Goal: Task Accomplishment & Management: Manage account settings

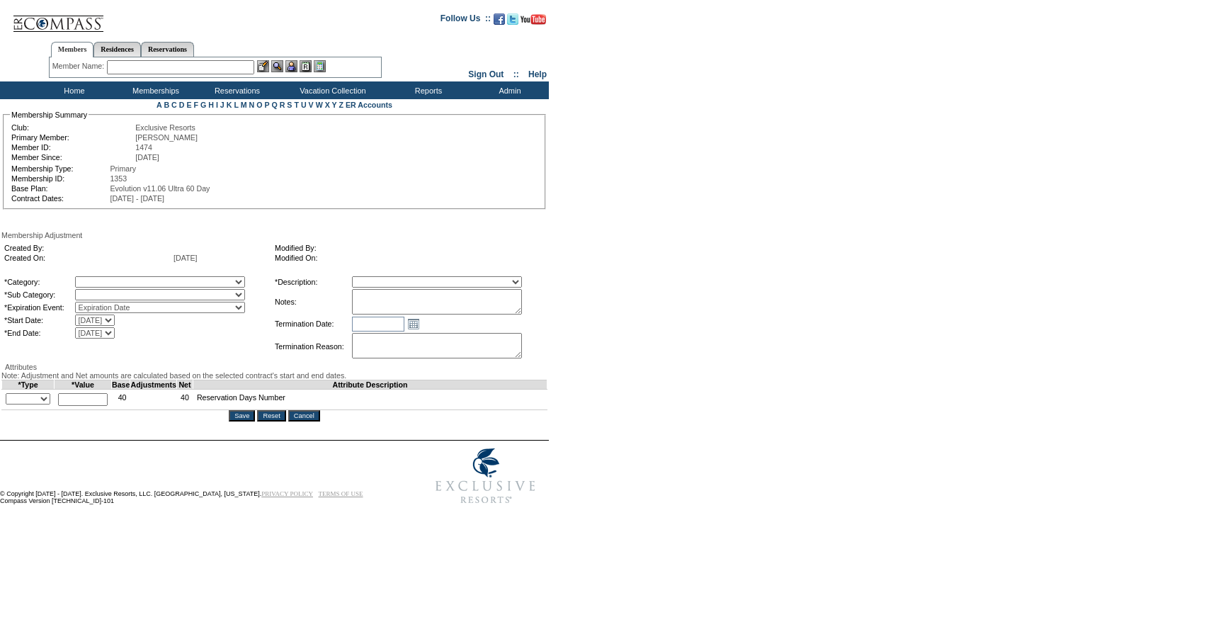
click at [153, 279] on select "A La Carte Days Contract Election Days Converted Days Coronavirus Other Referra…" at bounding box center [160, 281] width 170 height 11
select select "1060"
click at [104, 278] on select "A La Carte Days Contract Election Days Converted Days Coronavirus Other Referra…" at bounding box center [160, 281] width 170 height 11
click at [128, 300] on select "A La Carte Days" at bounding box center [160, 294] width 170 height 11
select select "1067"
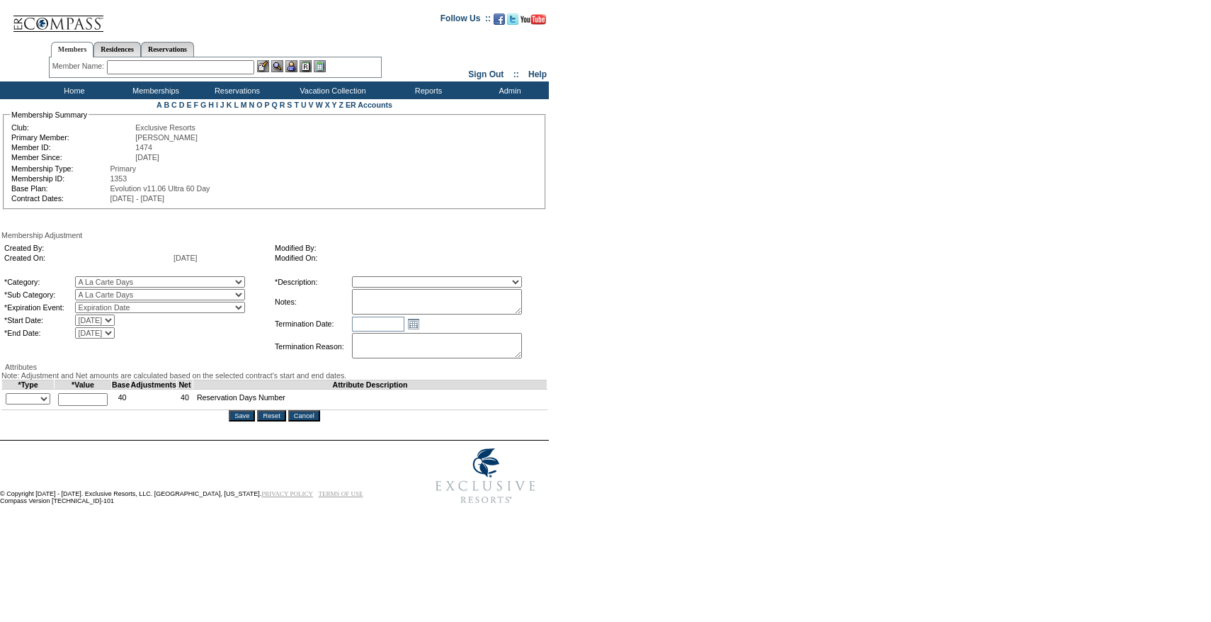
click at [104, 292] on select "A La Carte Days" at bounding box center [160, 294] width 170 height 11
click at [436, 286] on select "Membership/Transfer Fee Adjustment Membership Fee Adjustment Add-On Fee Adjustm…" at bounding box center [437, 281] width 170 height 11
select select "275"
click at [378, 278] on select "Membership/Transfer Fee Adjustment Membership Fee Adjustment Add-On Fee Adjustm…" at bounding box center [437, 281] width 170 height 11
click at [412, 303] on textarea at bounding box center [437, 301] width 170 height 25
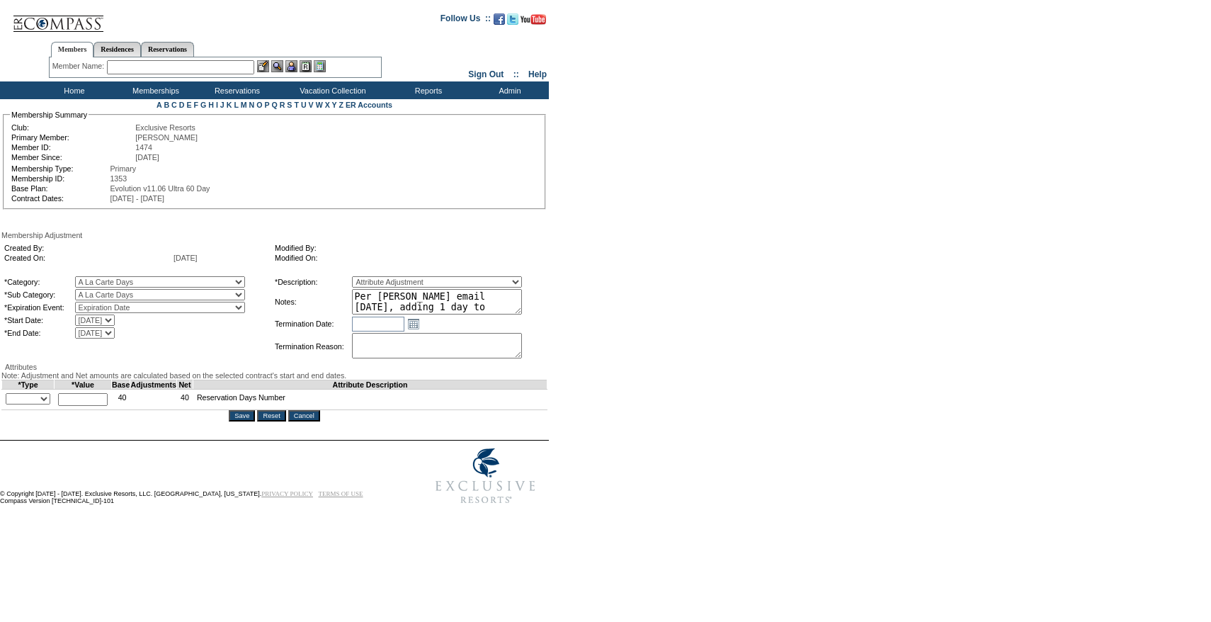
scroll to position [9, 0]
type textarea "Per Corrie Kienast's email 9/2/25, adding 1 day to 25/26."
click at [30, 404] on select "+ - Override" at bounding box center [28, 398] width 45 height 11
select select "1"
click at [9, 404] on select "+ - Override" at bounding box center [28, 398] width 45 height 11
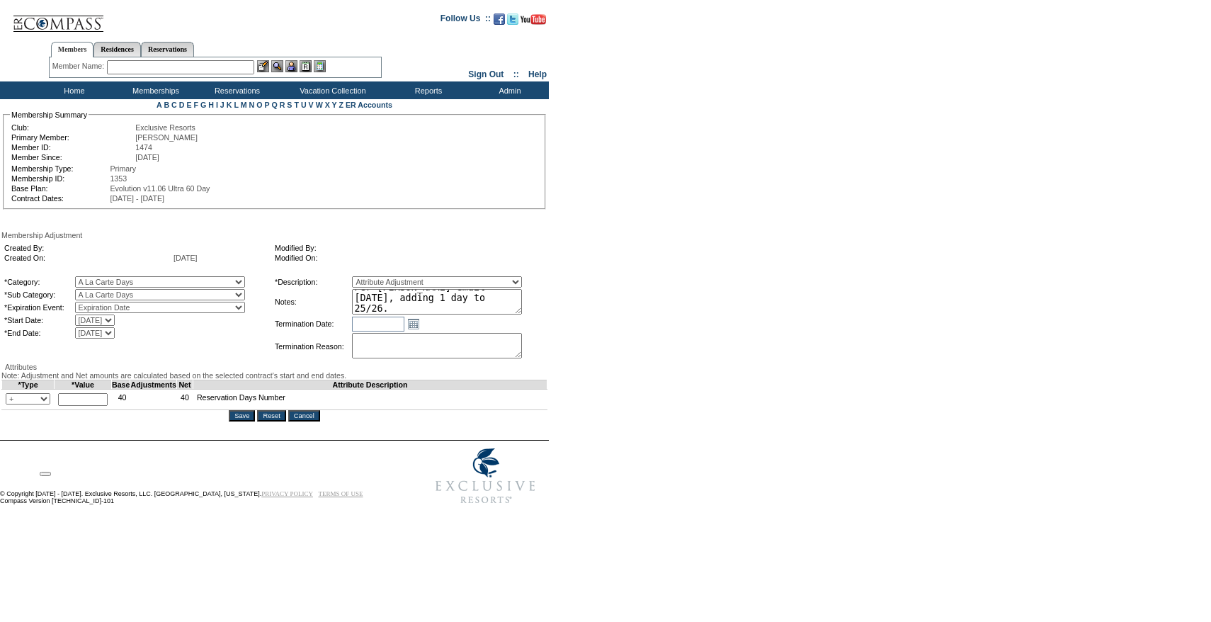
click at [79, 406] on input "text" at bounding box center [83, 399] width 50 height 13
type input "1"
click at [221, 371] on div "Attributes" at bounding box center [274, 367] width 546 height 8
click at [247, 421] on input "Save" at bounding box center [242, 415] width 26 height 11
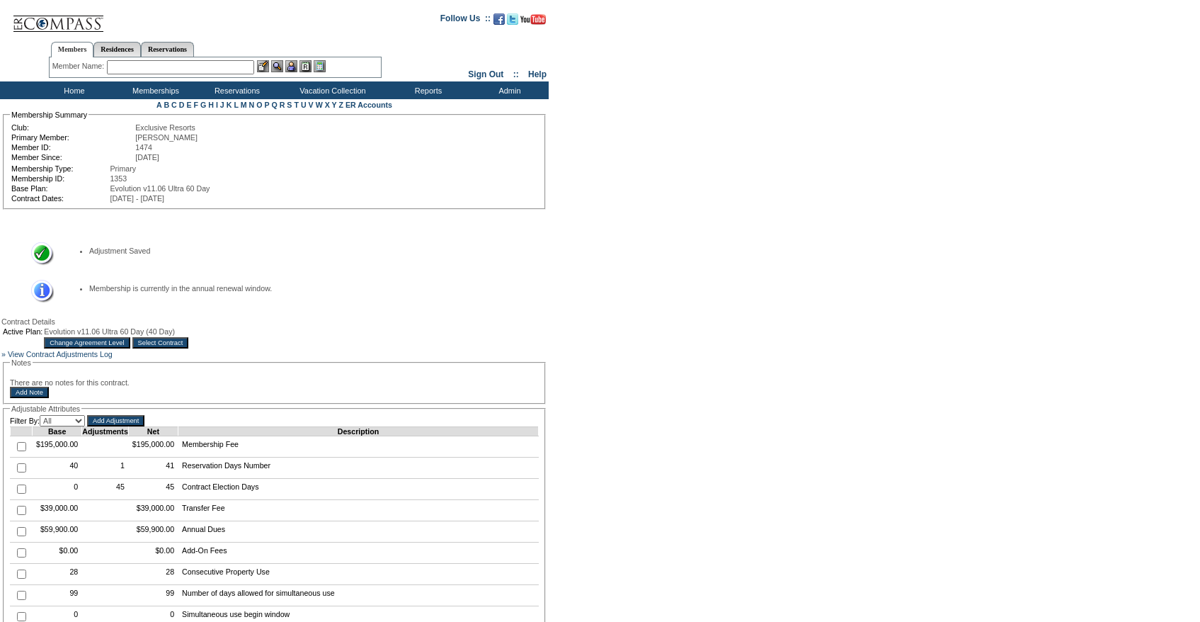
click at [189, 345] on input "Select Contract" at bounding box center [160, 342] width 57 height 11
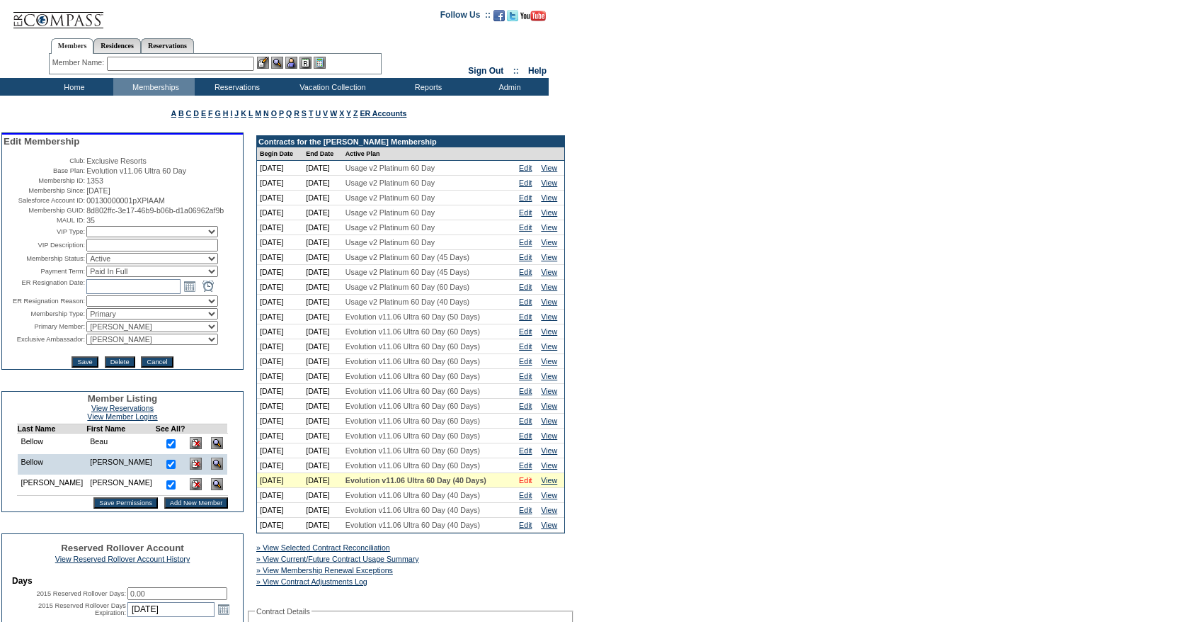
click at [532, 484] on link "Edit" at bounding box center [525, 480] width 13 height 8
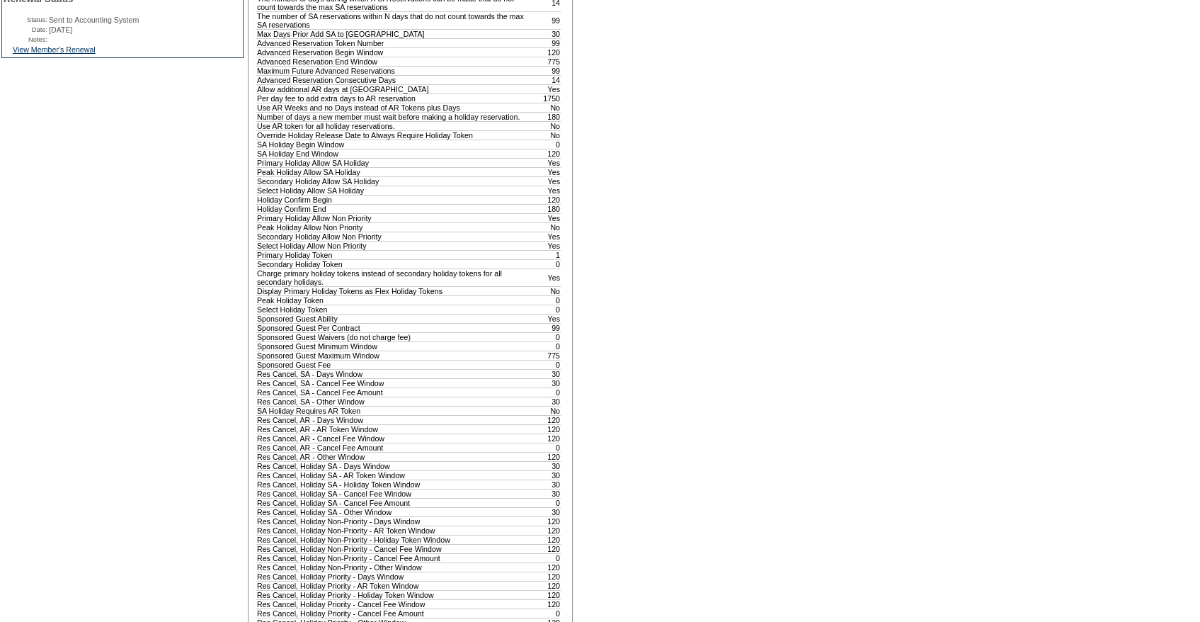
scroll to position [1319, 0]
